Goal: Contribute content

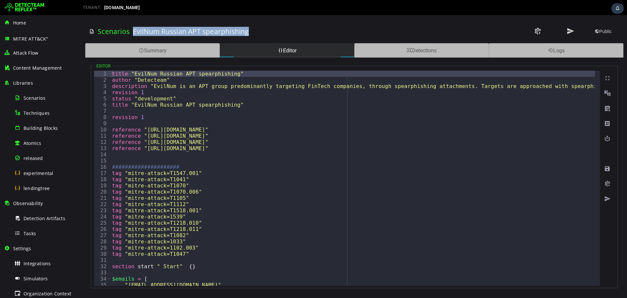
drag, startPoint x: 134, startPoint y: 31, endPoint x: 257, endPoint y: 28, distance: 122.6
click at [257, 28] on div "EvilNum Russian APT spearphishing" at bounding box center [254, 31] width 242 height 23
copy h3 "EvilNum Russian APT spearphishing"
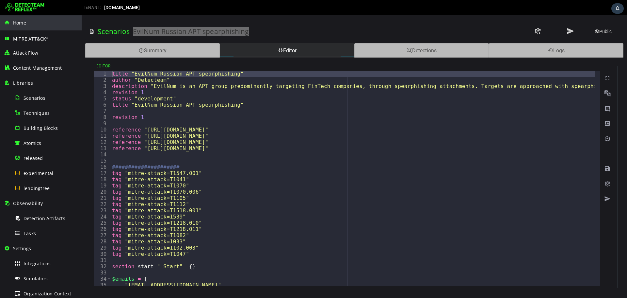
click at [29, 27] on div "Home" at bounding box center [41, 22] width 74 height 15
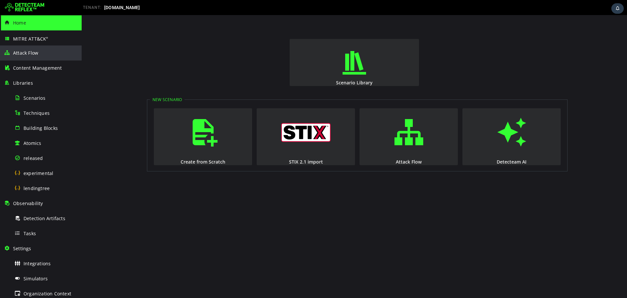
click at [49, 52] on div "Attack Flow" at bounding box center [41, 52] width 74 height 15
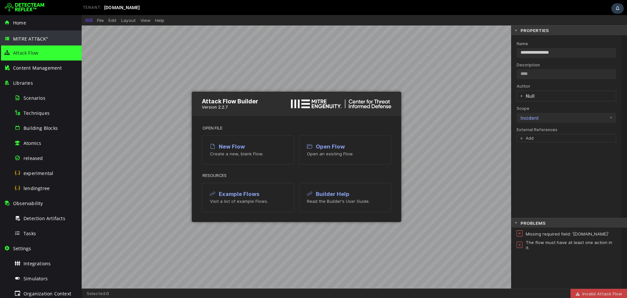
click at [55, 39] on div "MITRE ATT&CK ®" at bounding box center [41, 38] width 74 height 16
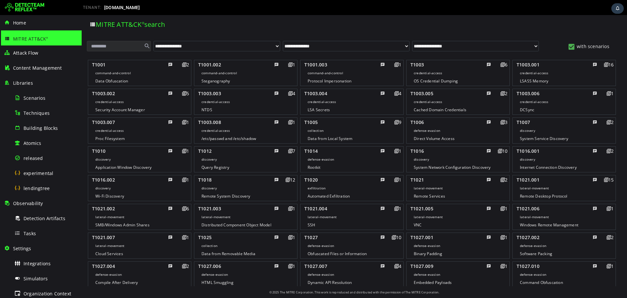
click at [101, 47] on input "text" at bounding box center [119, 46] width 64 height 10
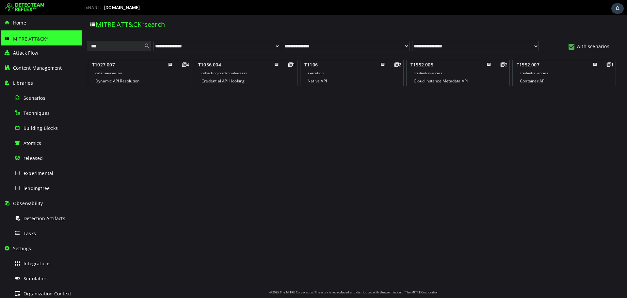
type input "***"
click at [122, 72] on span "collection,credential-access" at bounding box center [108, 73] width 26 height 5
click at [187, 75] on middle "collection,credential-access" at bounding box center [139, 73] width 95 height 8
click at [225, 154] on div "T1027.007 4 defense-evasion Dynamic API Resolution T1056.004 1 collection,crede…" at bounding box center [354, 171] width 539 height 229
click at [161, 76] on middle "defense-evasion" at bounding box center [139, 73] width 95 height 8
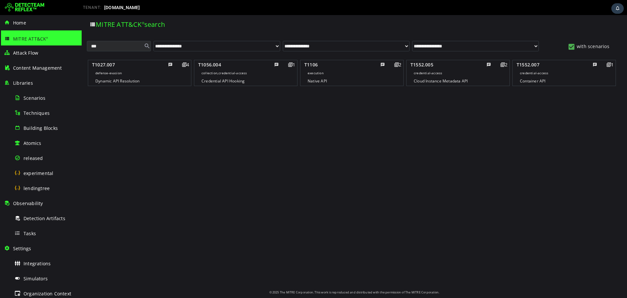
click at [110, 76] on middle "defense-evasion" at bounding box center [139, 73] width 95 height 8
click at [187, 76] on middle "collection,credential-access" at bounding box center [139, 73] width 95 height 8
click at [187, 79] on footer "Native API" at bounding box center [139, 81] width 95 height 8
click at [187, 78] on footer "Credential API Hooking" at bounding box center [139, 81] width 95 height 8
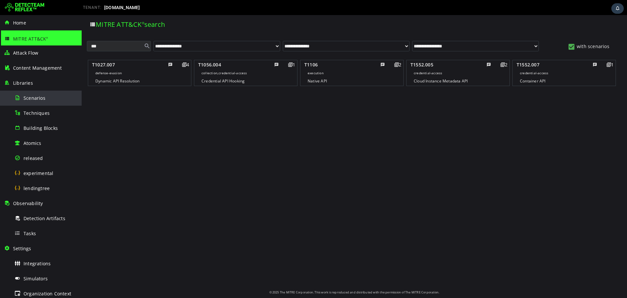
click at [43, 93] on div "Scenarios" at bounding box center [45, 98] width 63 height 15
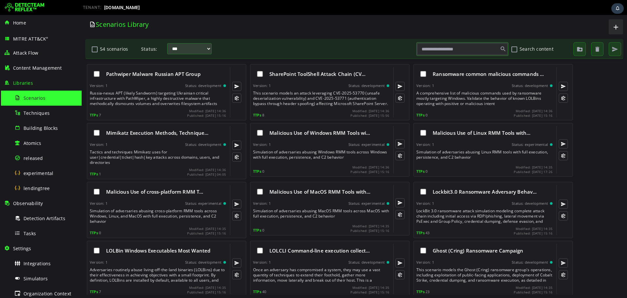
click at [444, 51] on input "text" at bounding box center [463, 48] width 90 height 11
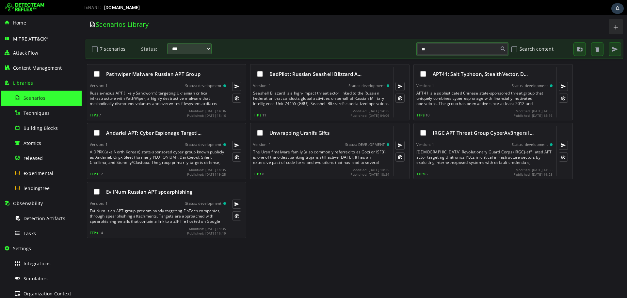
type input "*"
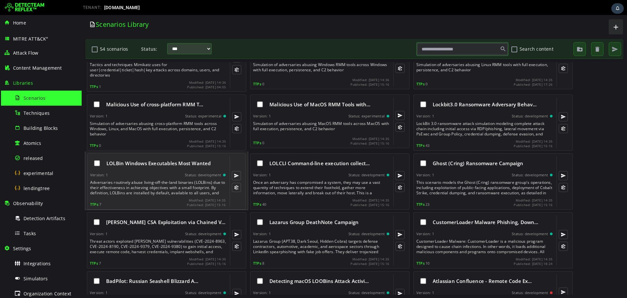
scroll to position [174, 0]
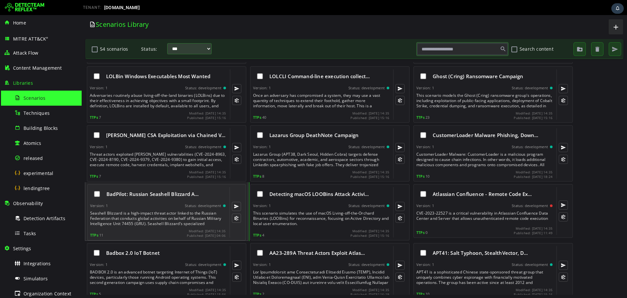
click at [153, 198] on div "BadPilot: Russian Seashell Blizzard A…" at bounding box center [158, 194] width 136 height 14
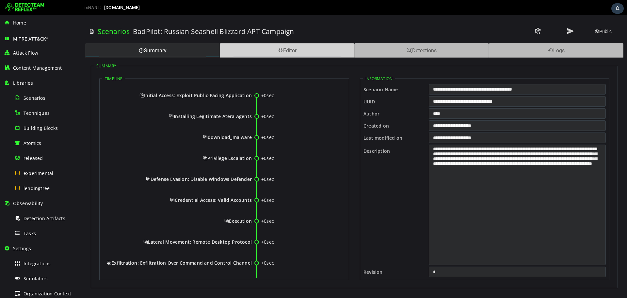
click at [257, 48] on div "Editor" at bounding box center [287, 50] width 135 height 14
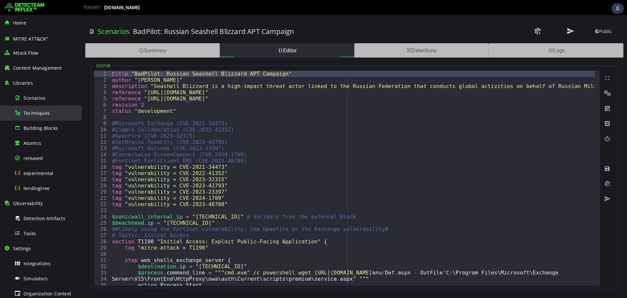
click at [56, 120] on div "Techniques" at bounding box center [45, 113] width 63 height 15
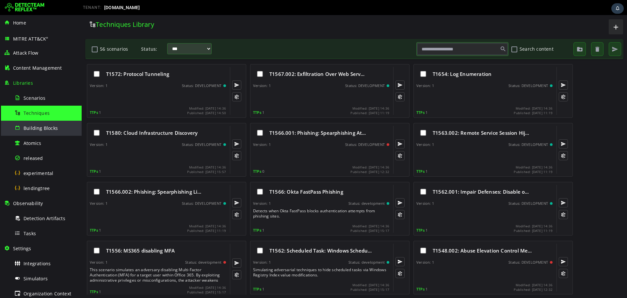
click at [53, 126] on span "Building Blocks" at bounding box center [41, 128] width 34 height 6
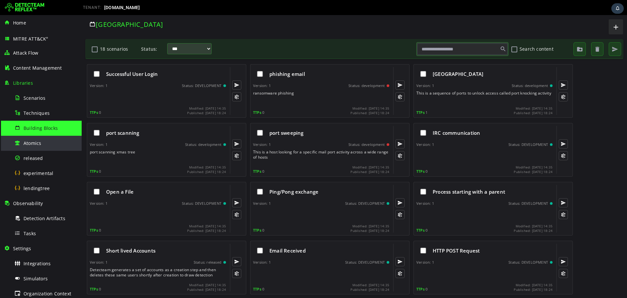
click at [45, 142] on div "Atomics" at bounding box center [45, 143] width 63 height 15
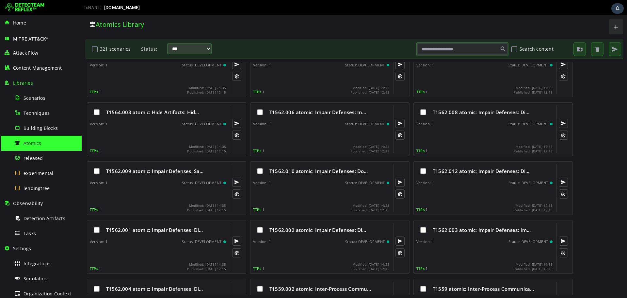
scroll to position [872, 0]
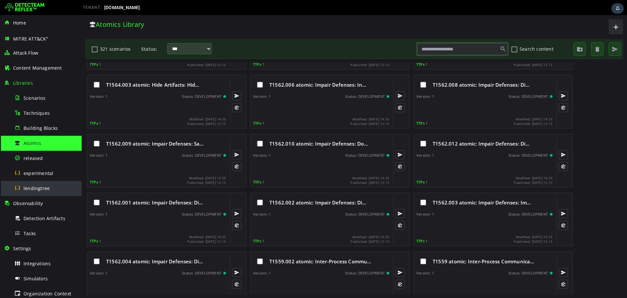
click at [37, 191] on div "lendingtree" at bounding box center [45, 188] width 63 height 15
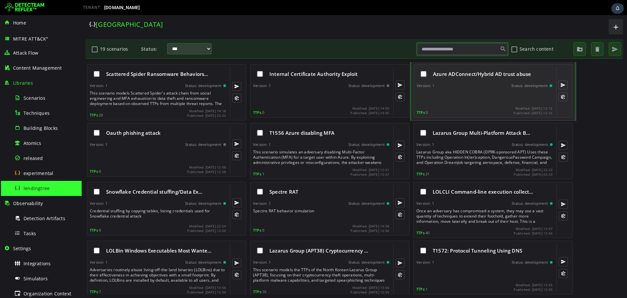
click at [479, 84] on div "Version: 1 Status: development" at bounding box center [485, 85] width 136 height 5
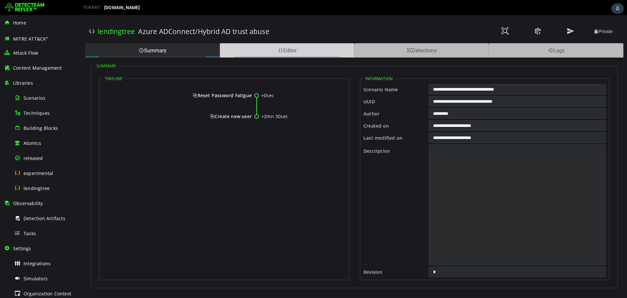
click at [284, 46] on div "Editor" at bounding box center [287, 50] width 135 height 14
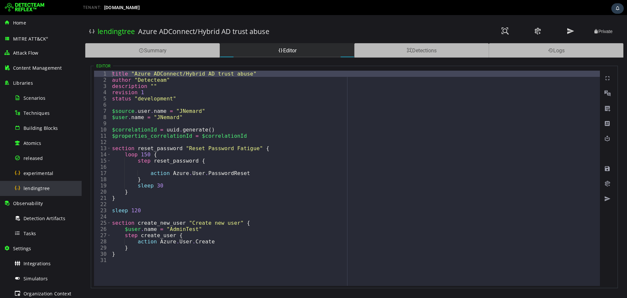
click at [38, 182] on div "lendingtree" at bounding box center [45, 188] width 63 height 15
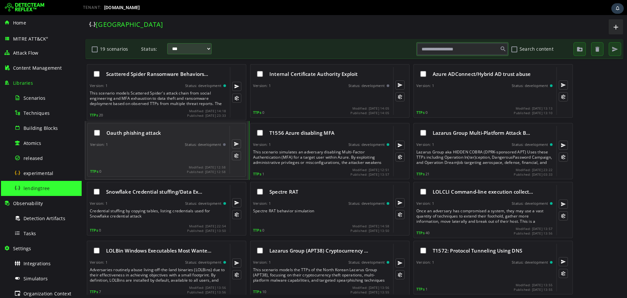
click at [162, 163] on div "Oauth phishing attack Version: 1 Status: development TTPs 0 Modified: 2025-08-0…" at bounding box center [158, 150] width 136 height 48
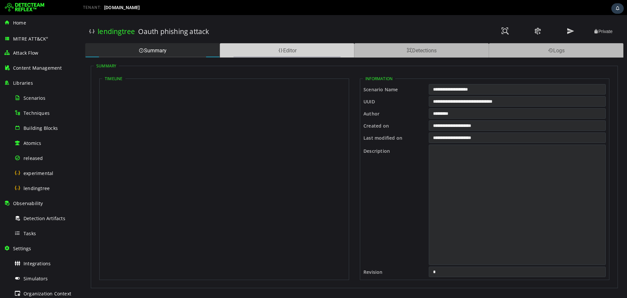
click at [258, 43] on div "Editor" at bounding box center [287, 50] width 135 height 14
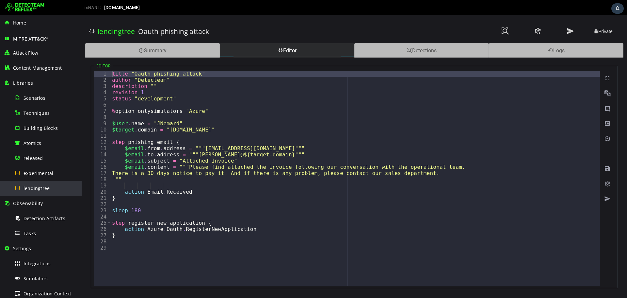
click at [51, 182] on div "lendingtree" at bounding box center [45, 188] width 63 height 15
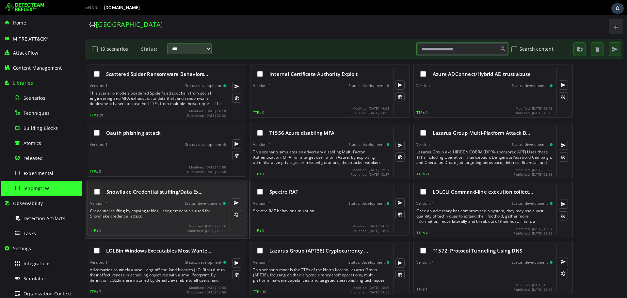
click at [176, 196] on div "Snowflake Credential stuffing/Data Ex…" at bounding box center [158, 192] width 136 height 14
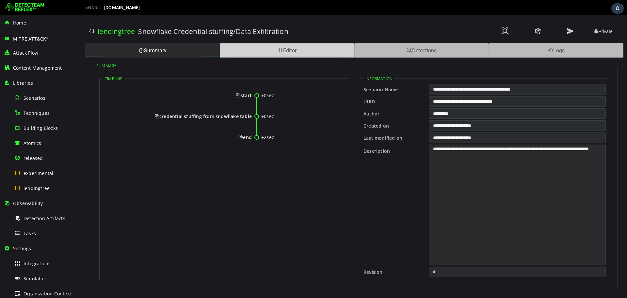
click at [264, 52] on div "Editor" at bounding box center [287, 50] width 135 height 14
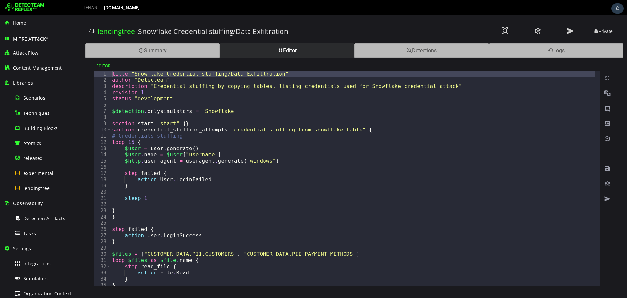
type textarea "**********"
drag, startPoint x: 131, startPoint y: 72, endPoint x: 270, endPoint y: 75, distance: 138.9
click at [270, 75] on div "title "Snowflake Credential [SECURITY_DATA] Exfiltration" author "Detecteam" de…" at bounding box center [353, 184] width 485 height 227
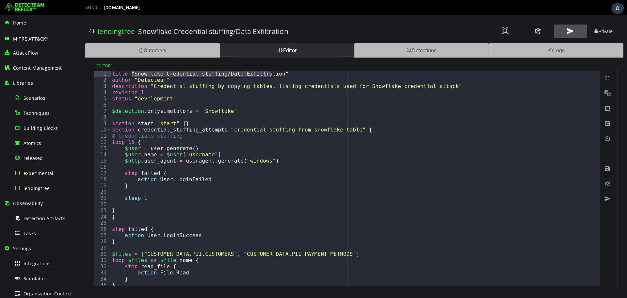
click at [574, 28] on span at bounding box center [571, 31] width 8 height 9
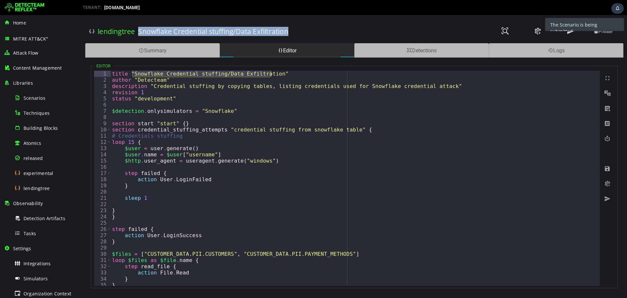
drag, startPoint x: 306, startPoint y: 32, endPoint x: 139, endPoint y: 33, distance: 166.3
click at [139, 33] on div "Snowflake Credential stuffing/Data Exfiltration" at bounding box center [257, 31] width 239 height 23
copy h3 "Snowflake Credential stuffing/Data Exfiltration"
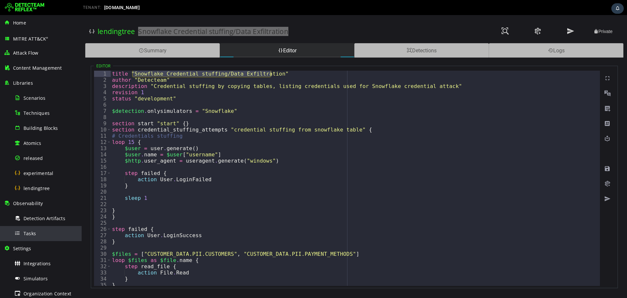
click at [30, 237] on div "Tasks" at bounding box center [45, 233] width 63 height 15
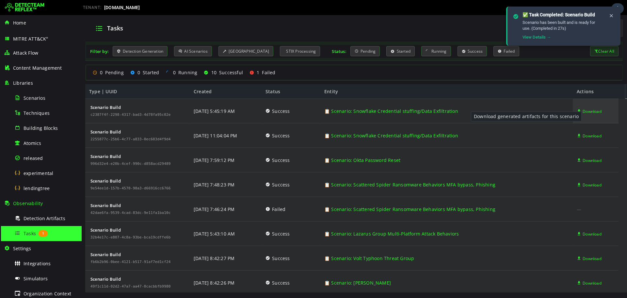
click at [585, 111] on span "Download" at bounding box center [592, 111] width 19 height 25
